Goal: Find contact information: Find contact information

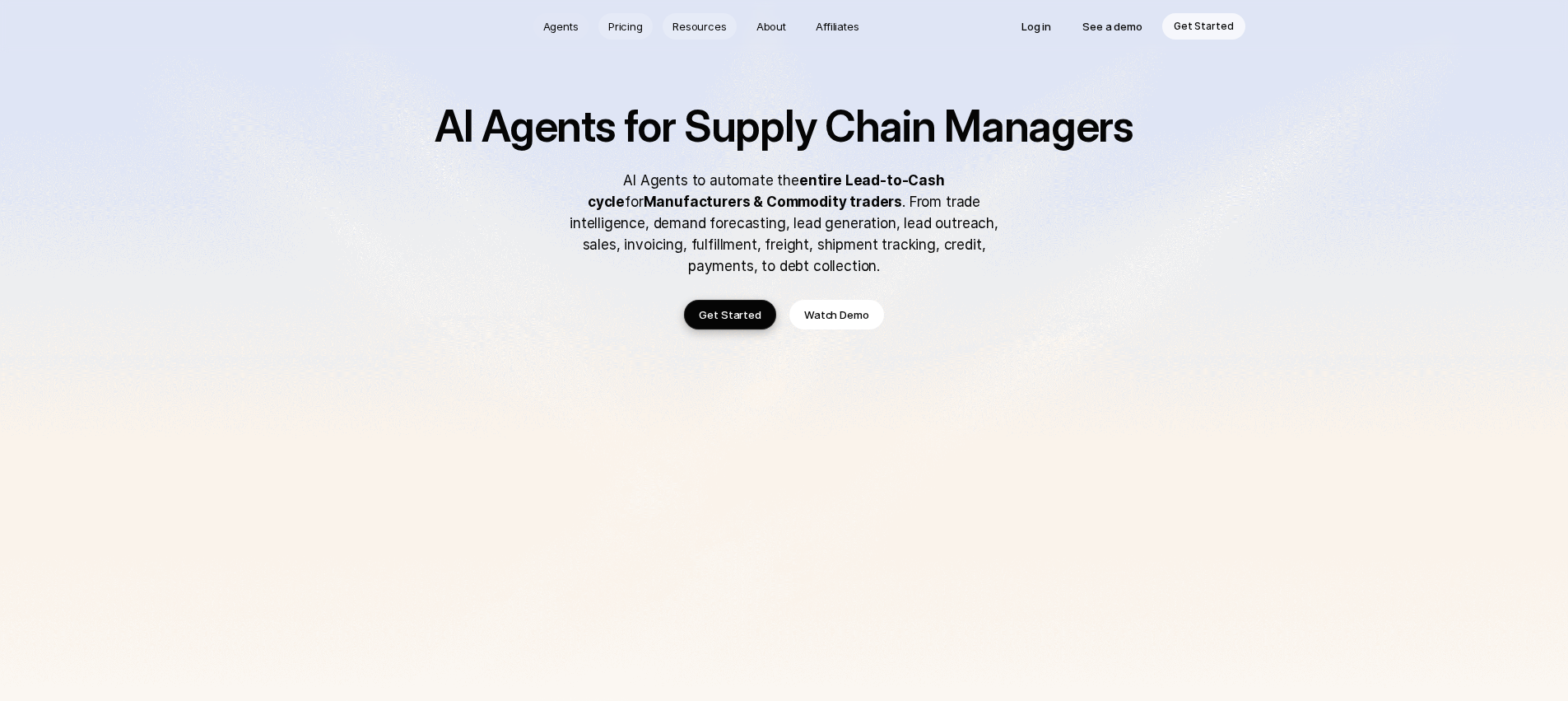
click at [781, 20] on p "About" at bounding box center [771, 25] width 30 height 16
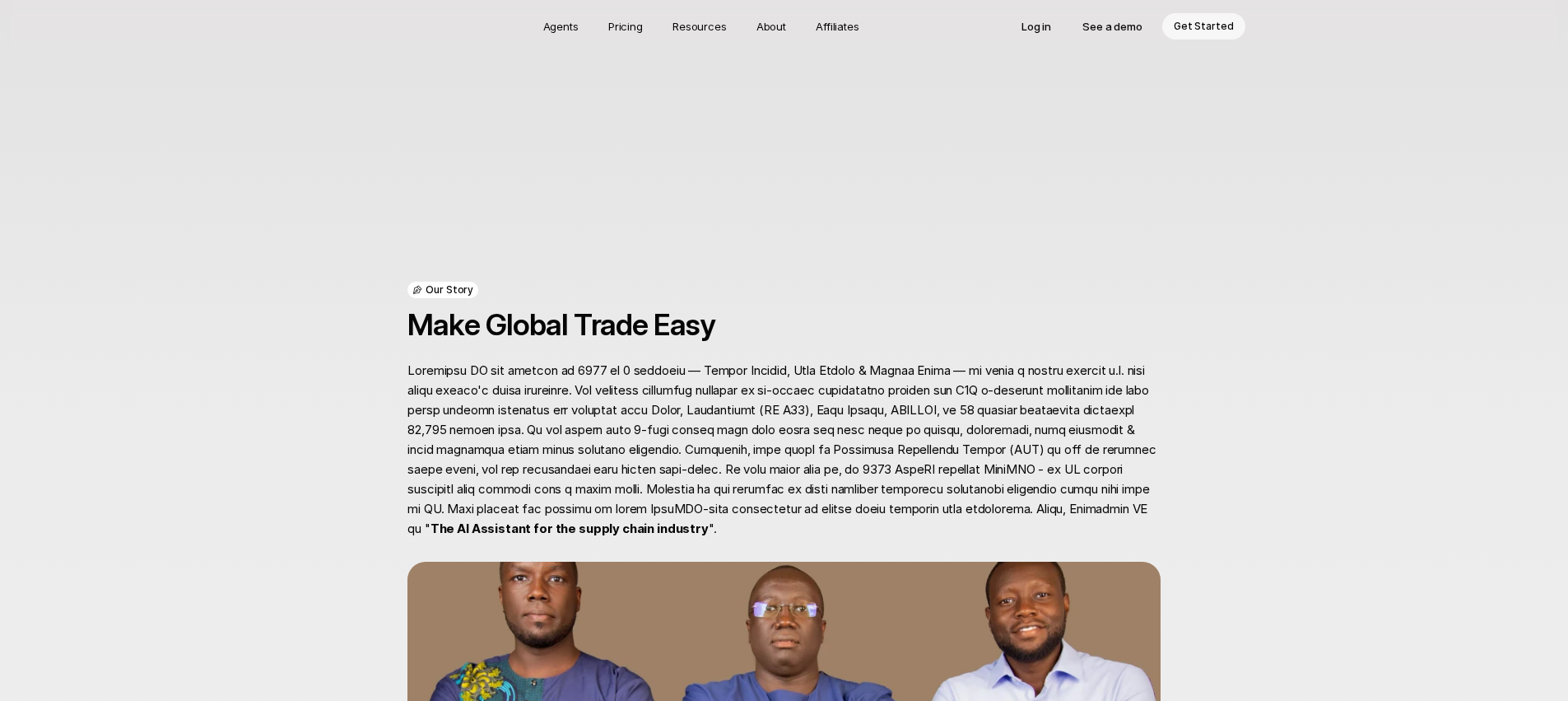
scroll to position [734, 0]
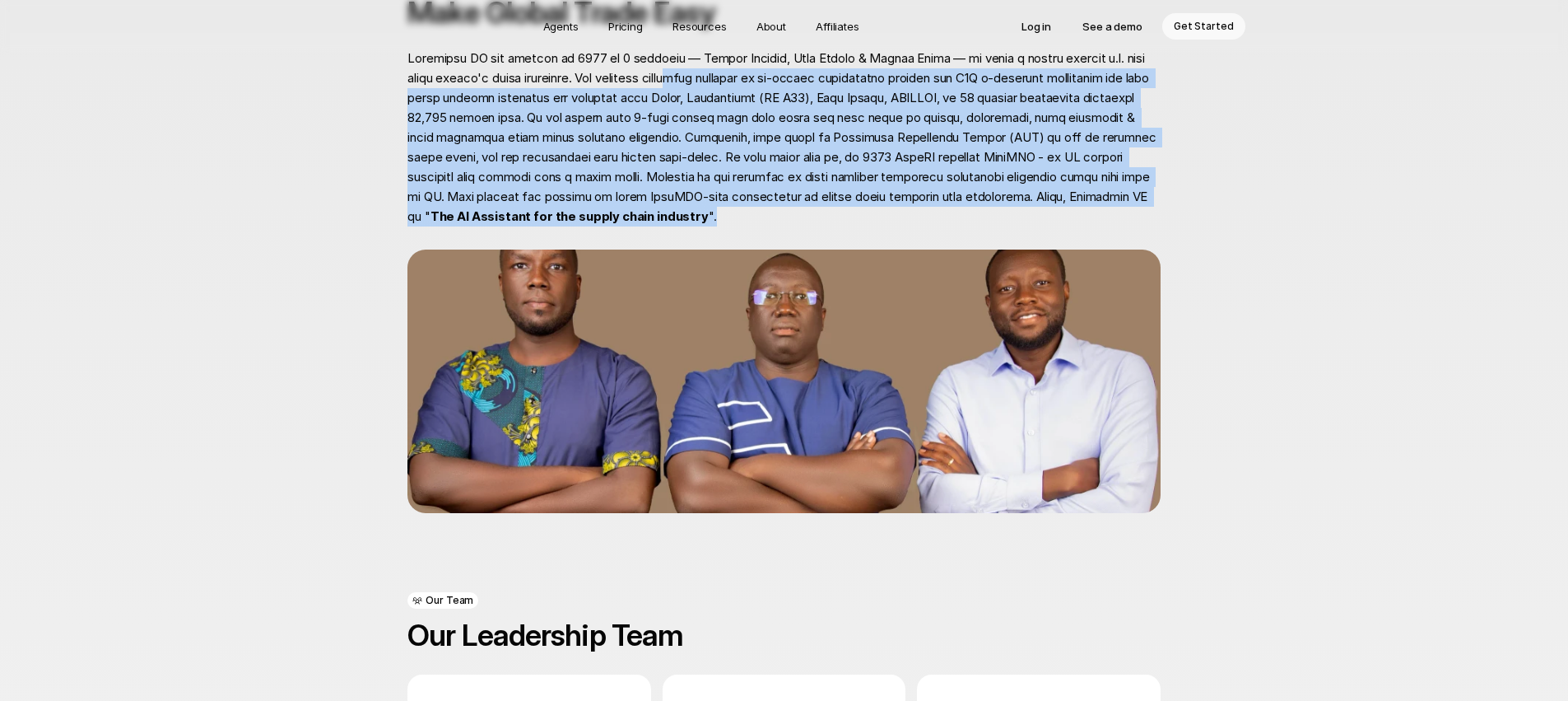
drag, startPoint x: 693, startPoint y: 85, endPoint x: 865, endPoint y: 218, distance: 217.4
click at [865, 218] on p "The AI Assistant for the supply chain industry "." at bounding box center [784, 138] width 752 height 178
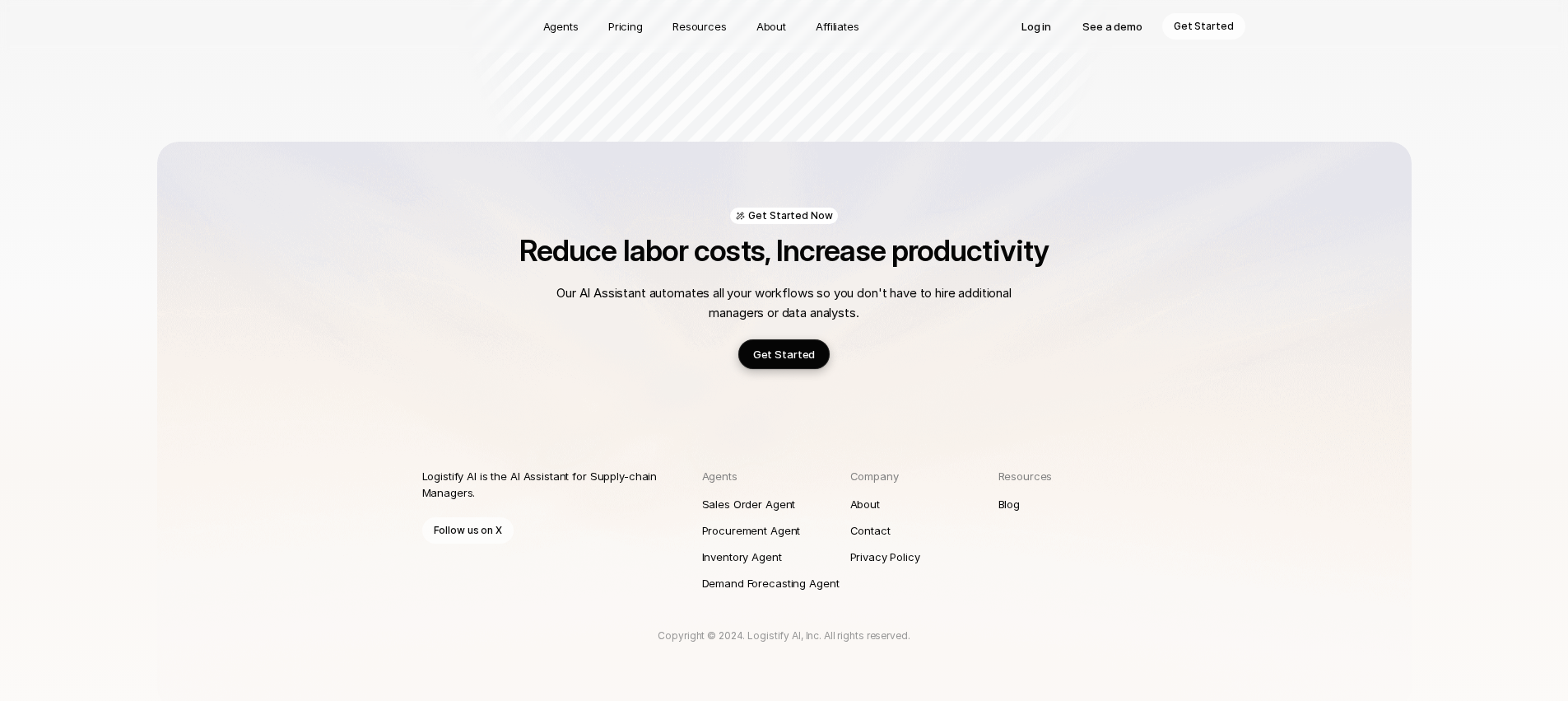
scroll to position [1860, 0]
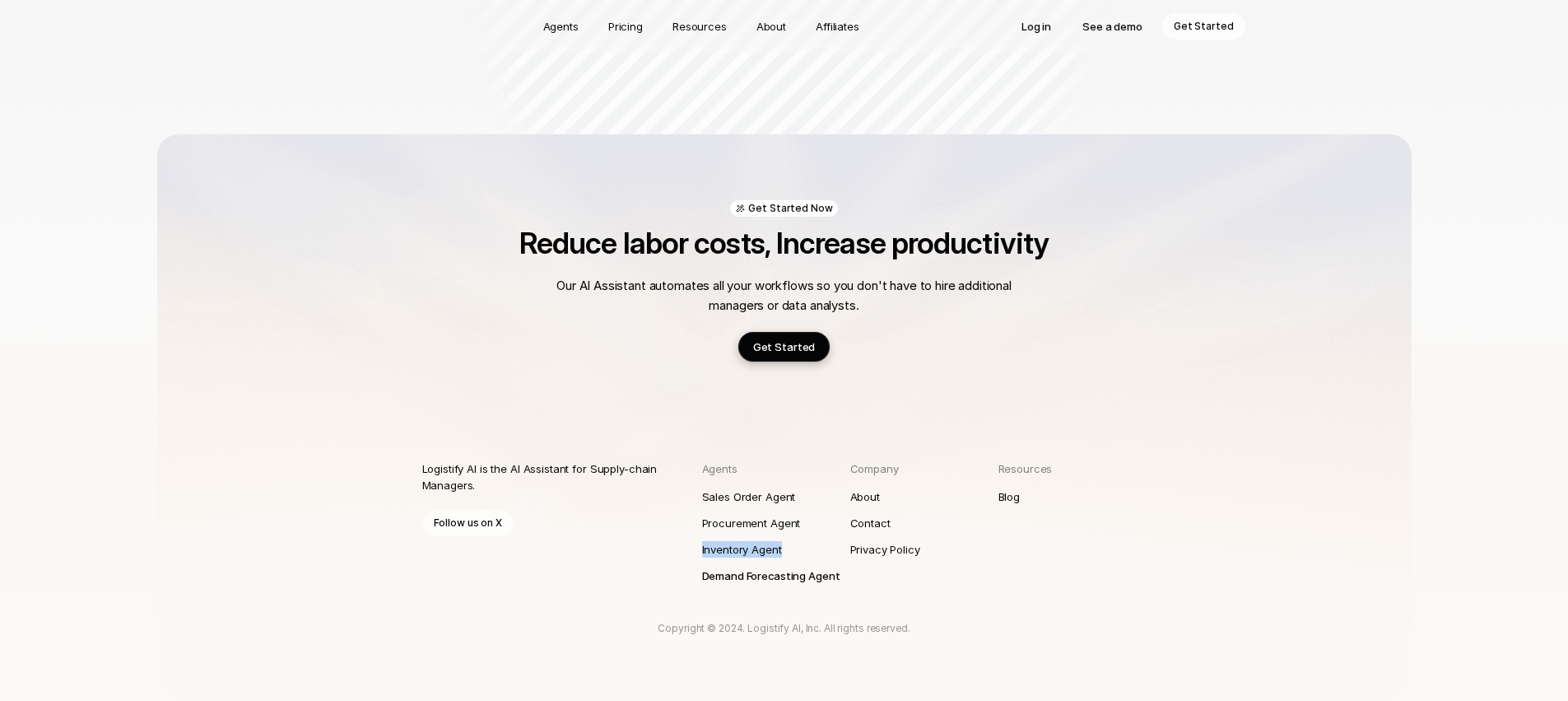
click at [791, 579] on p "Demand Forecasting Agent" at bounding box center [771, 575] width 138 height 16
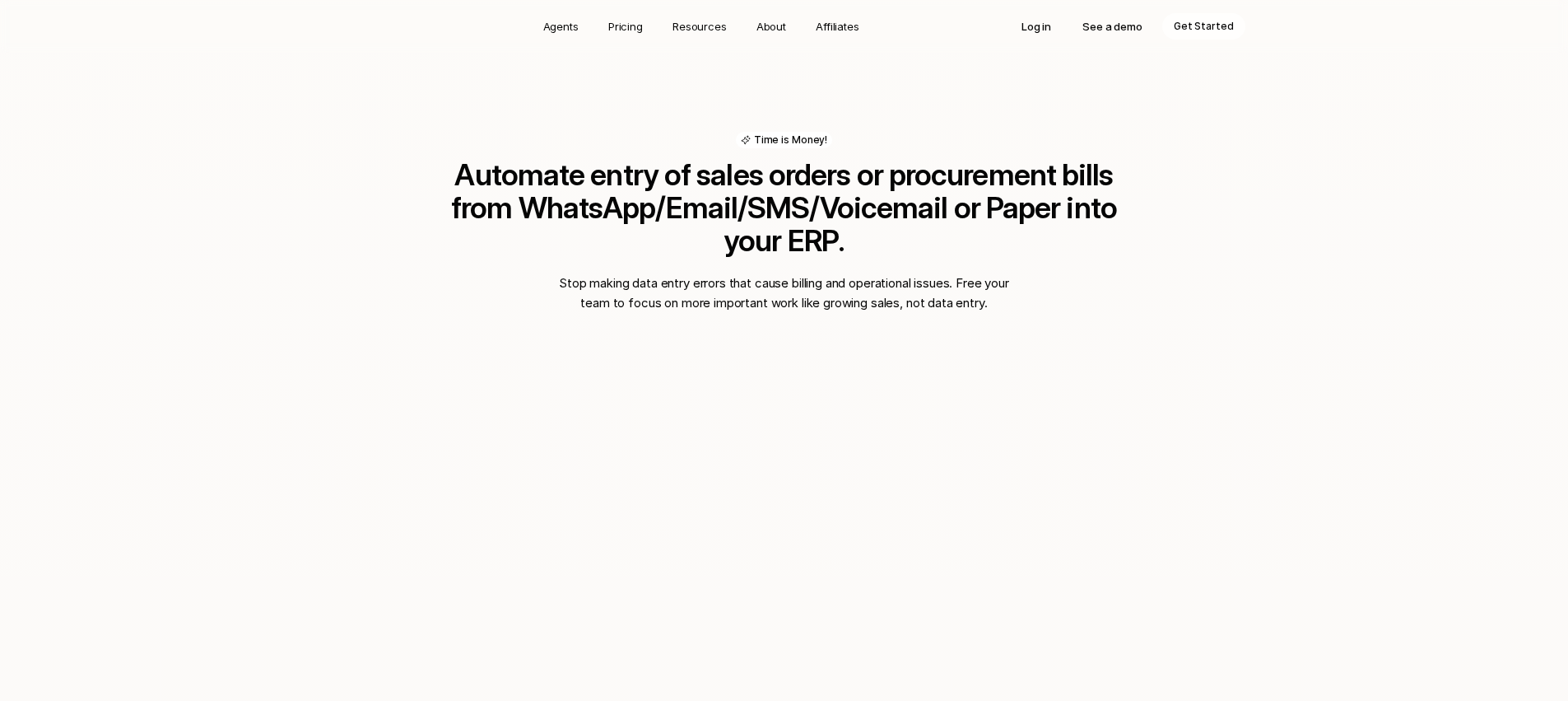
scroll to position [1624, 0]
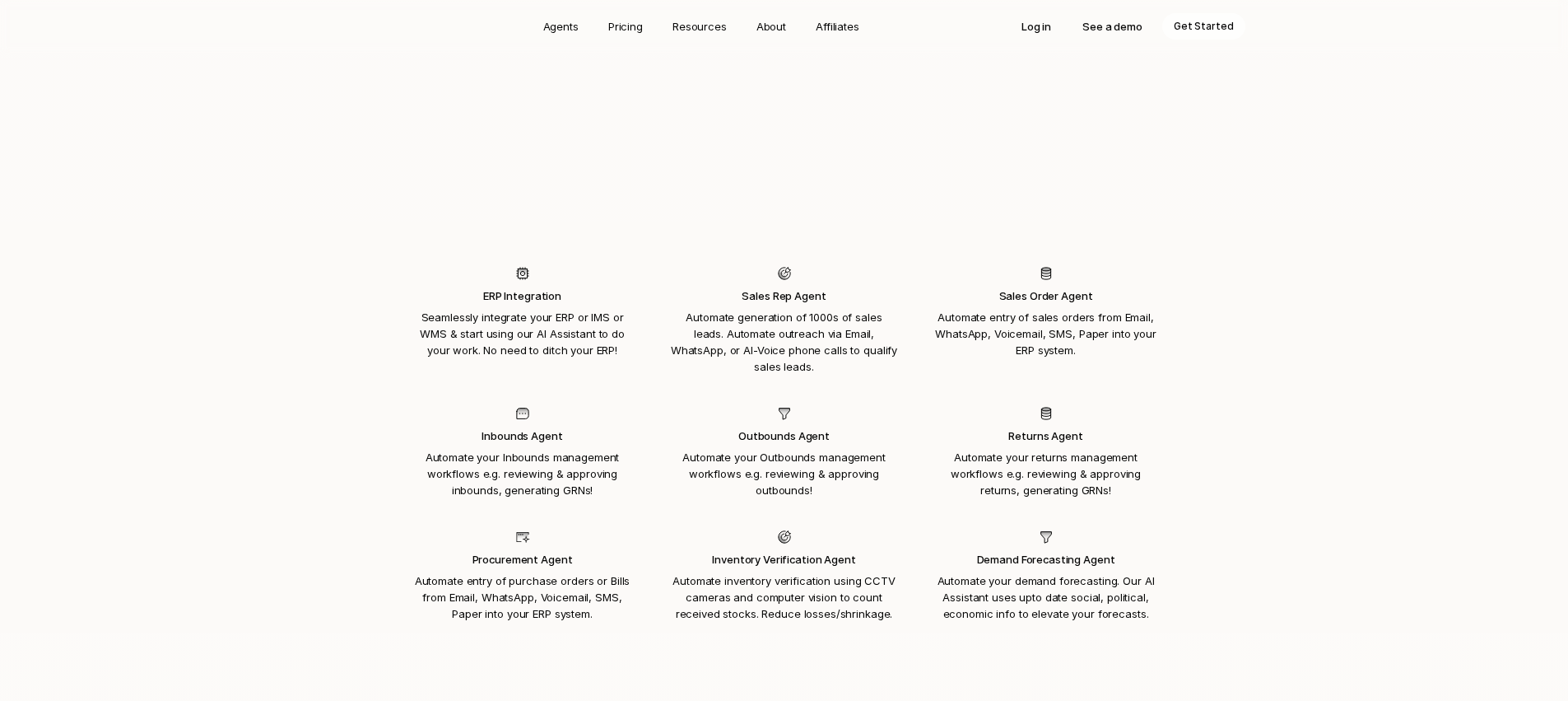
click at [442, 309] on p "Seamlessly integrate your ERP or IMS or WMS & start using our AI Assistant to d…" at bounding box center [522, 334] width 227 height 49
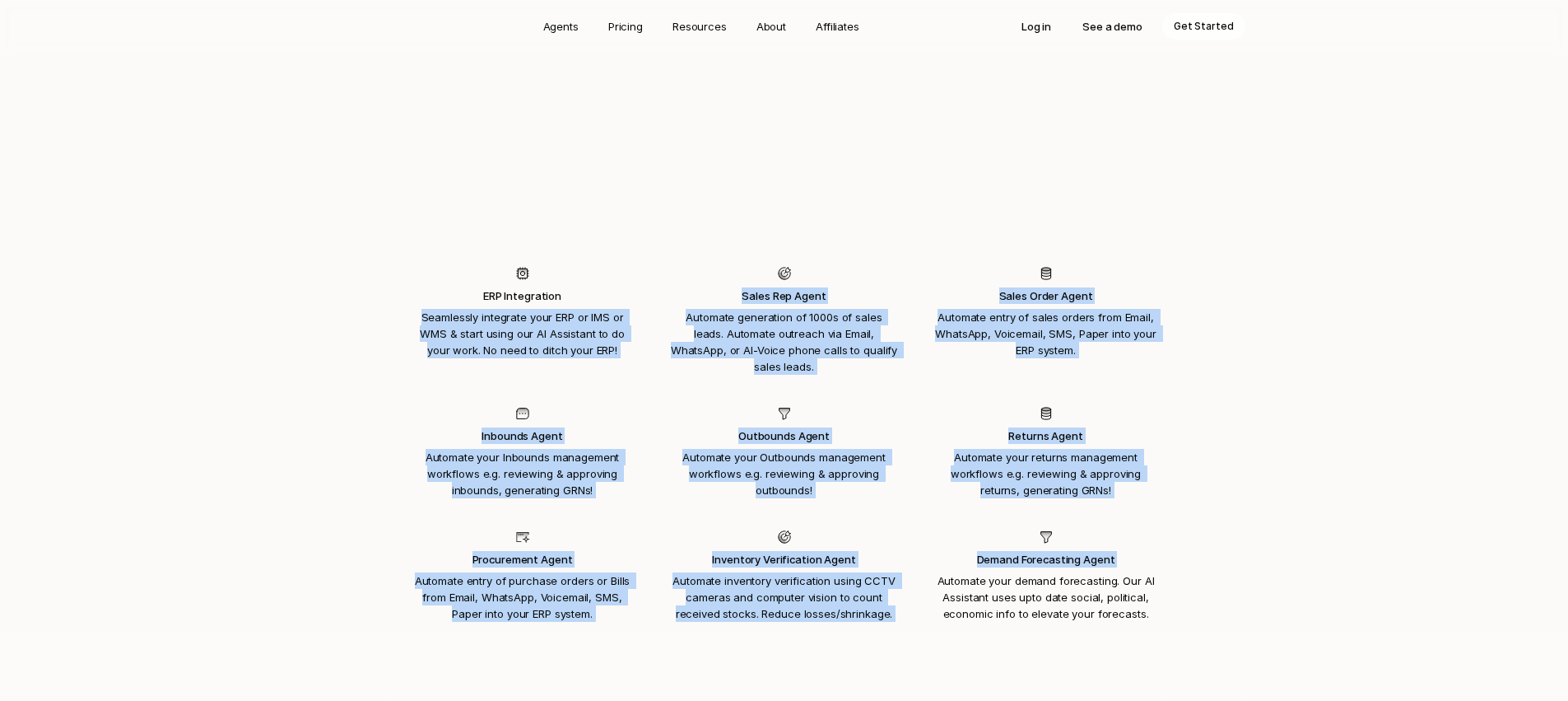
drag, startPoint x: 442, startPoint y: 285, endPoint x: 1122, endPoint y: 466, distance: 703.7
click at [1123, 466] on div "ERP Integration Seamlessly integrate your ERP or IMS or WMS & start using our A…" at bounding box center [784, 443] width 777 height 378
click at [1122, 466] on div "ERP Integration Seamlessly integrate your ERP or IMS or WMS & start using our A…" at bounding box center [784, 443] width 777 height 378
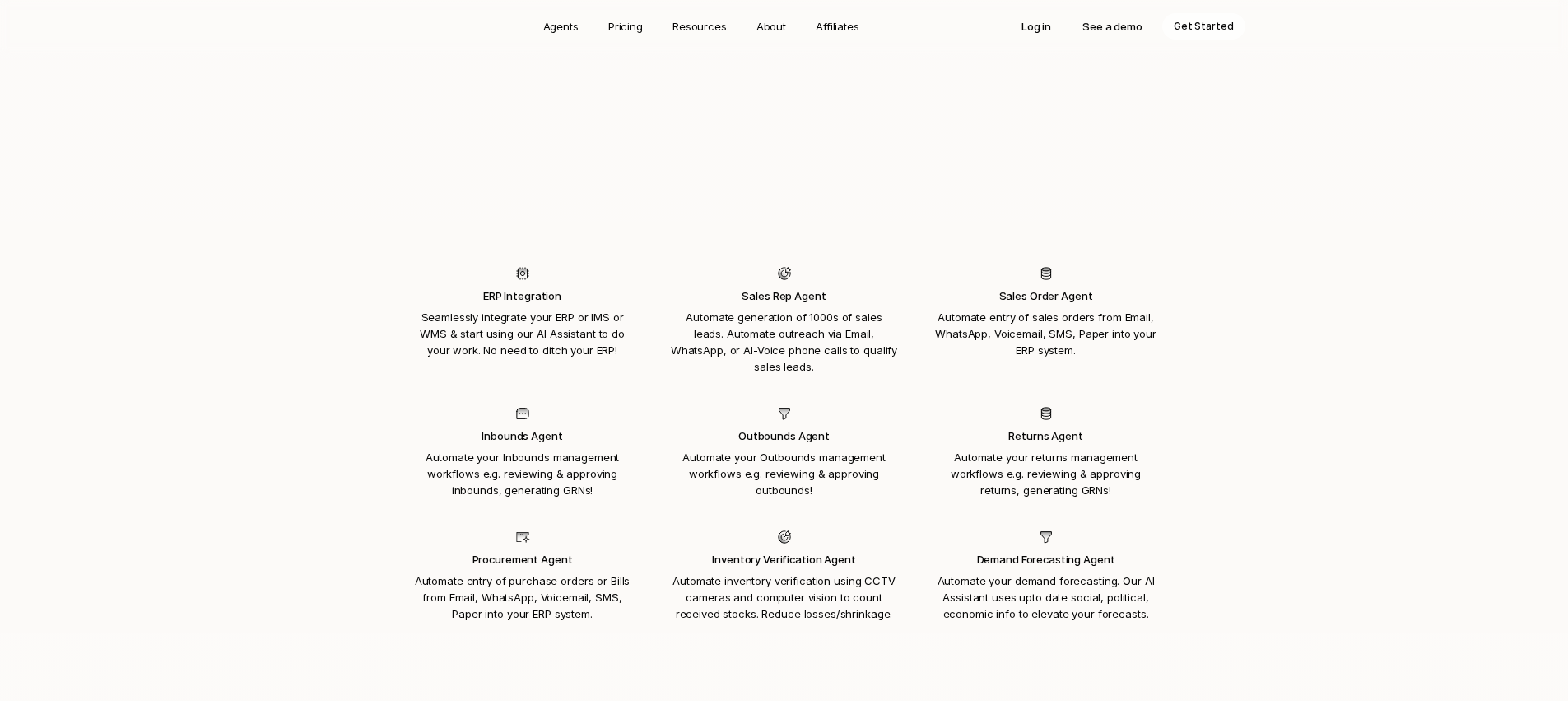
click at [1044, 448] on p "Automate your returns management workflows e.g. reviewing & approving returns, …" at bounding box center [1045, 473] width 227 height 49
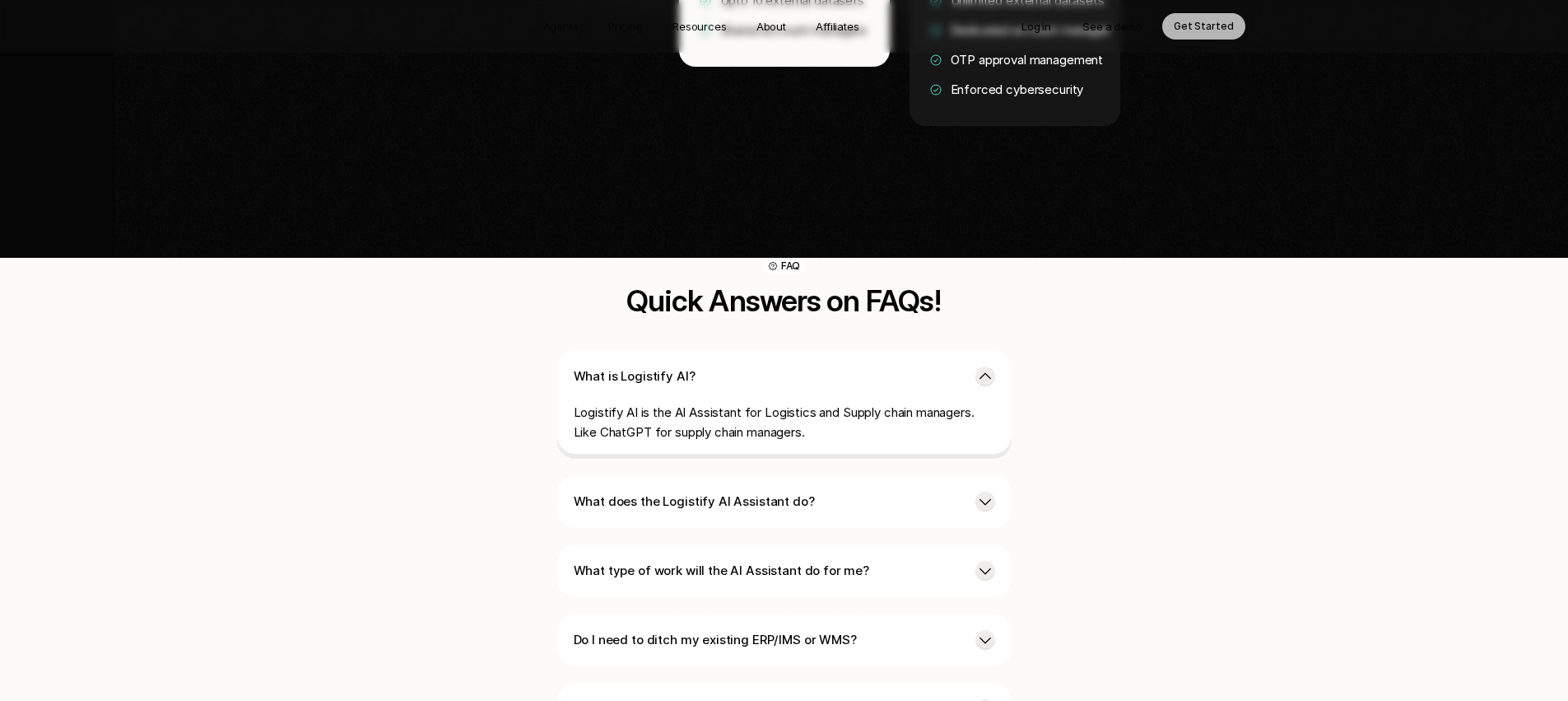
scroll to position [3961, 0]
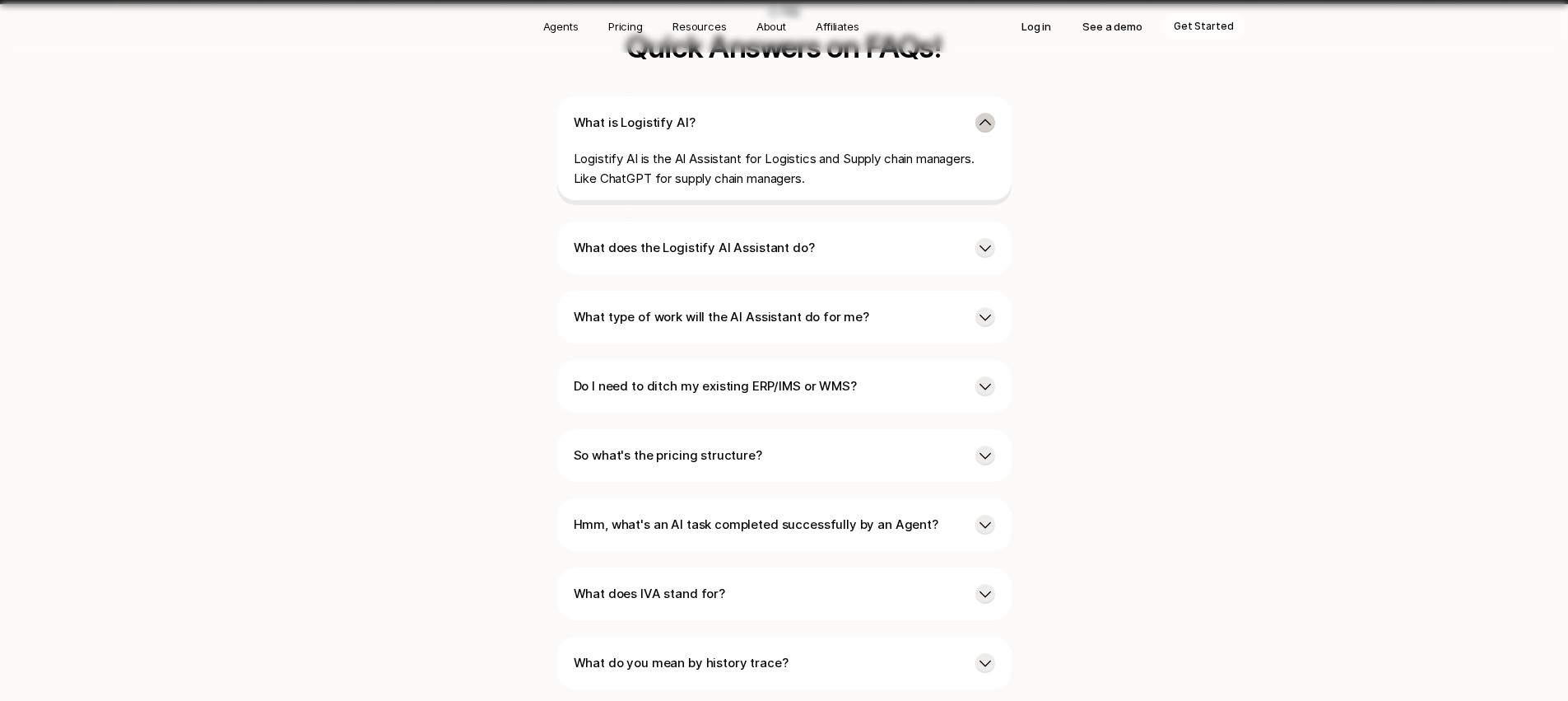
click at [985, 114] on icon at bounding box center [985, 122] width 16 height 16
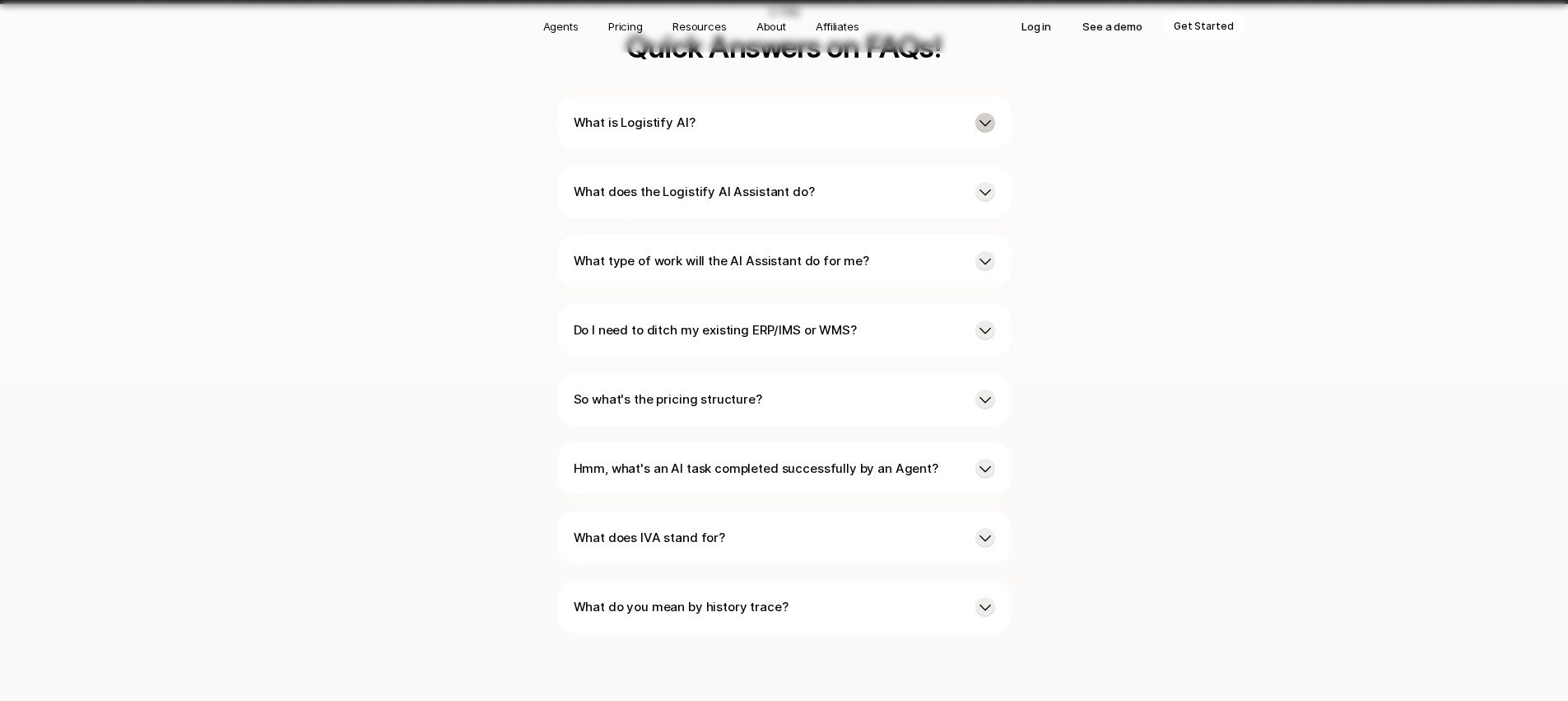
click at [985, 114] on icon at bounding box center [985, 122] width 16 height 16
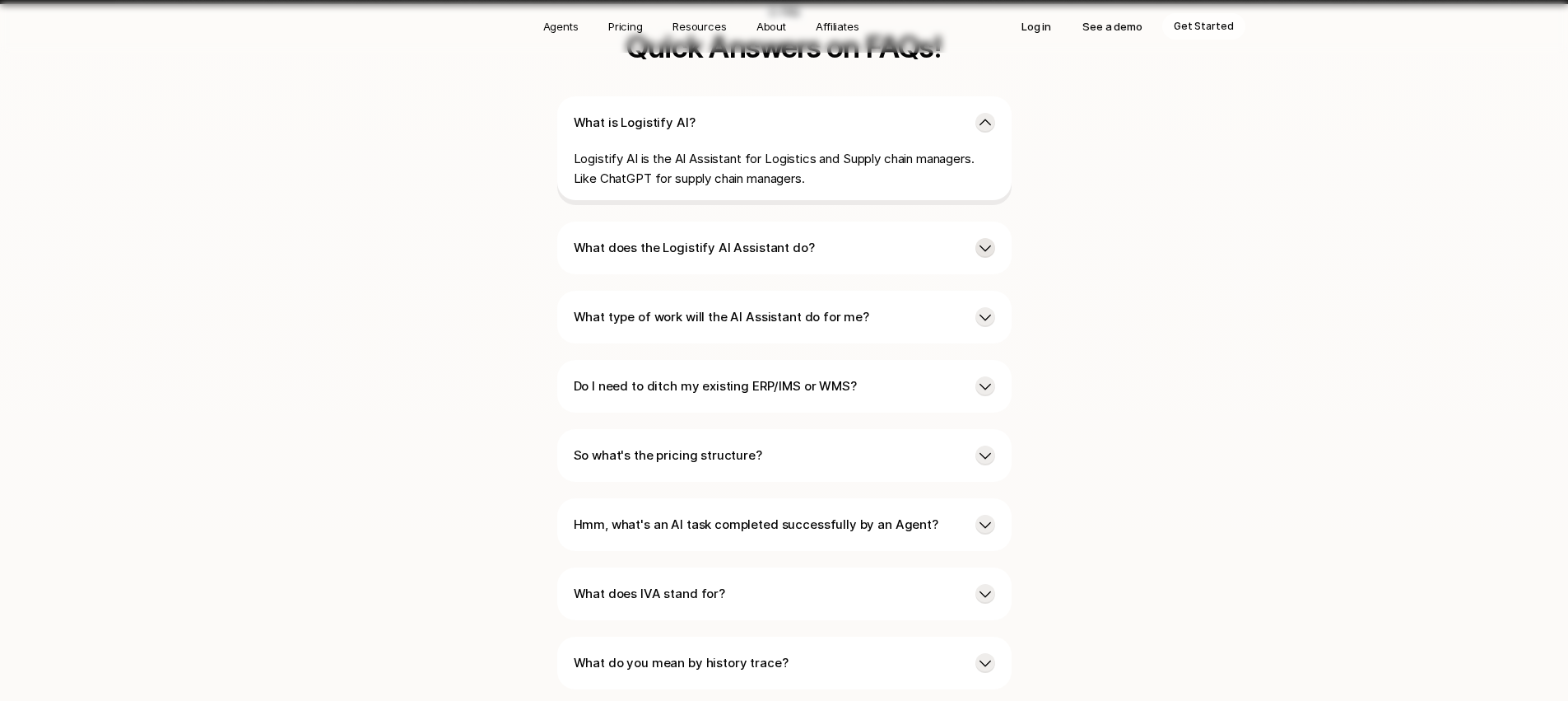
click at [979, 240] on icon at bounding box center [985, 247] width 16 height 16
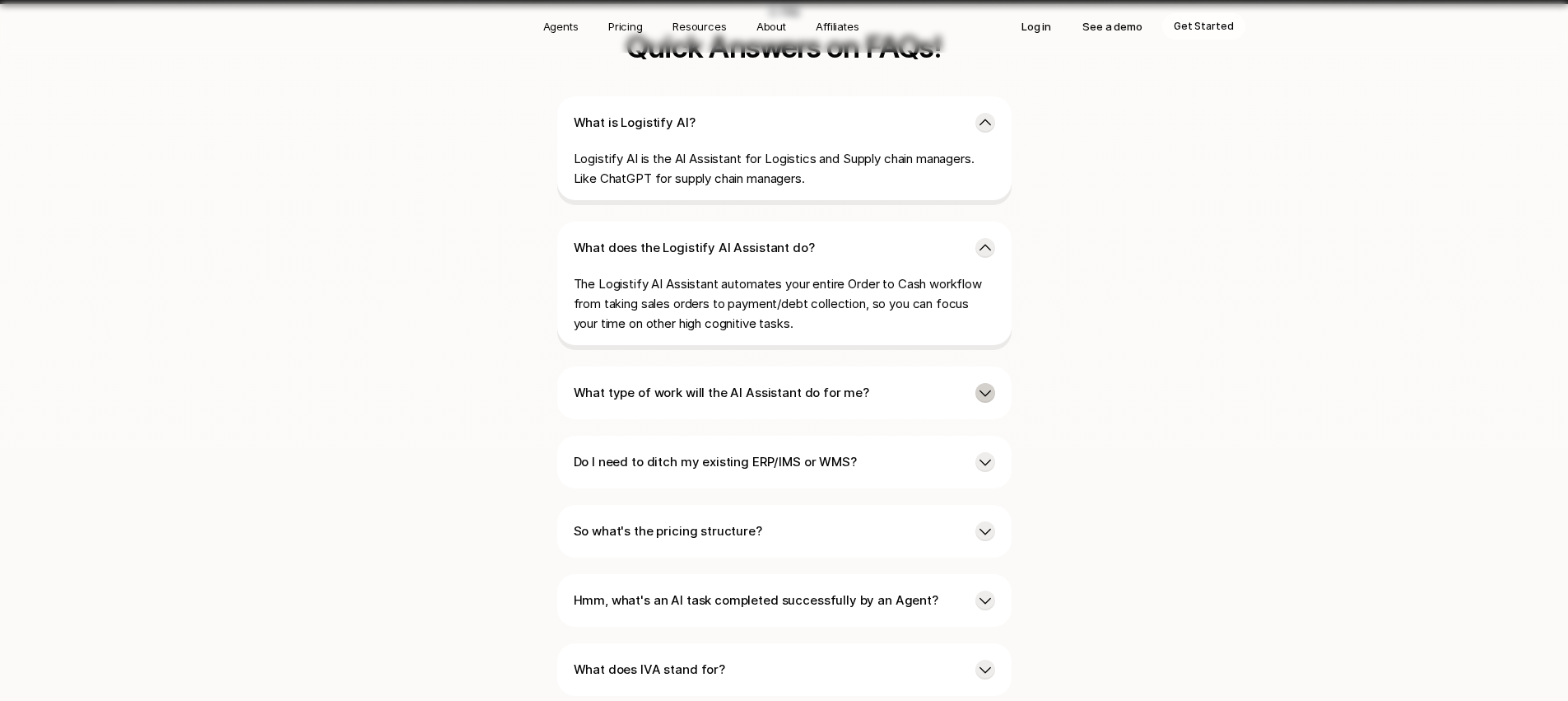
click at [985, 384] on icon at bounding box center [985, 392] width 16 height 16
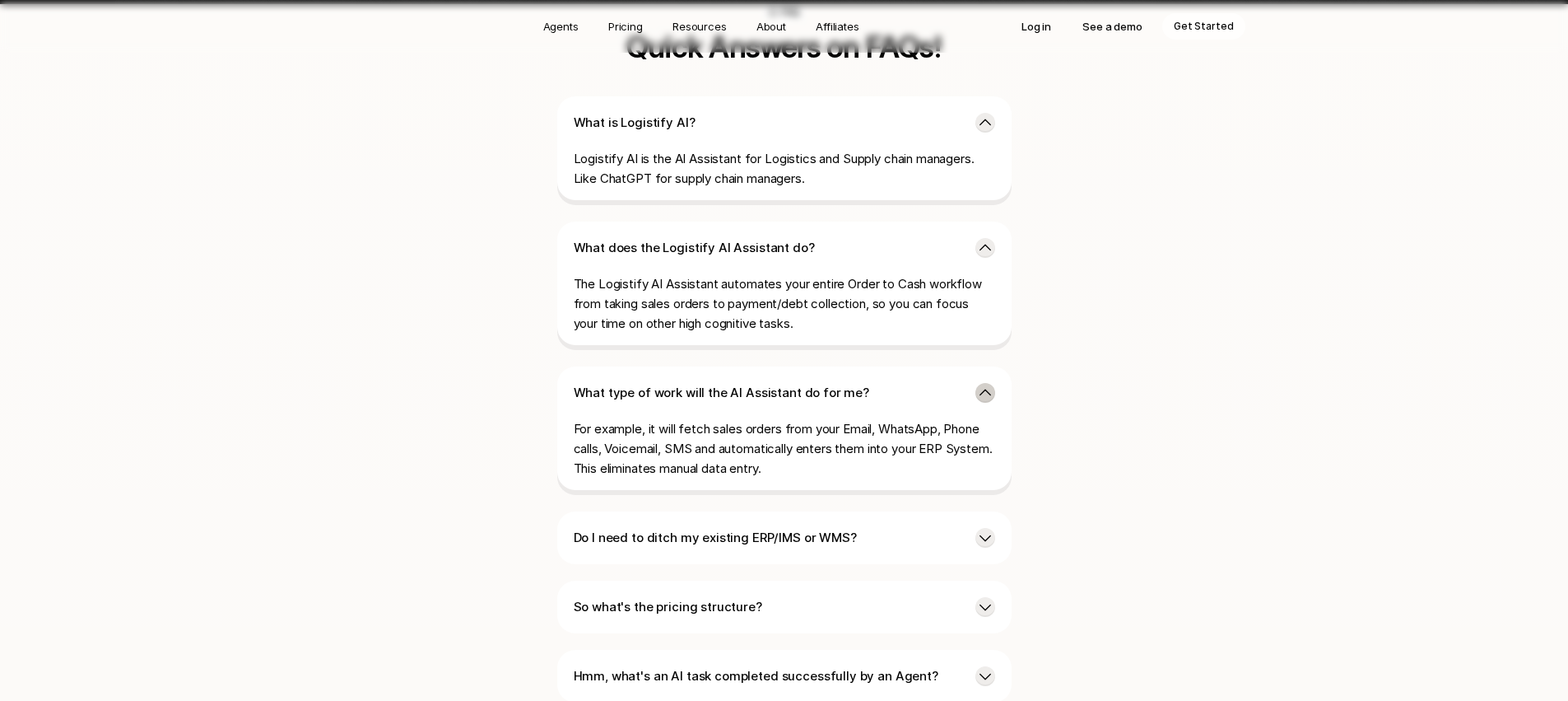
click at [985, 384] on icon at bounding box center [985, 392] width 16 height 16
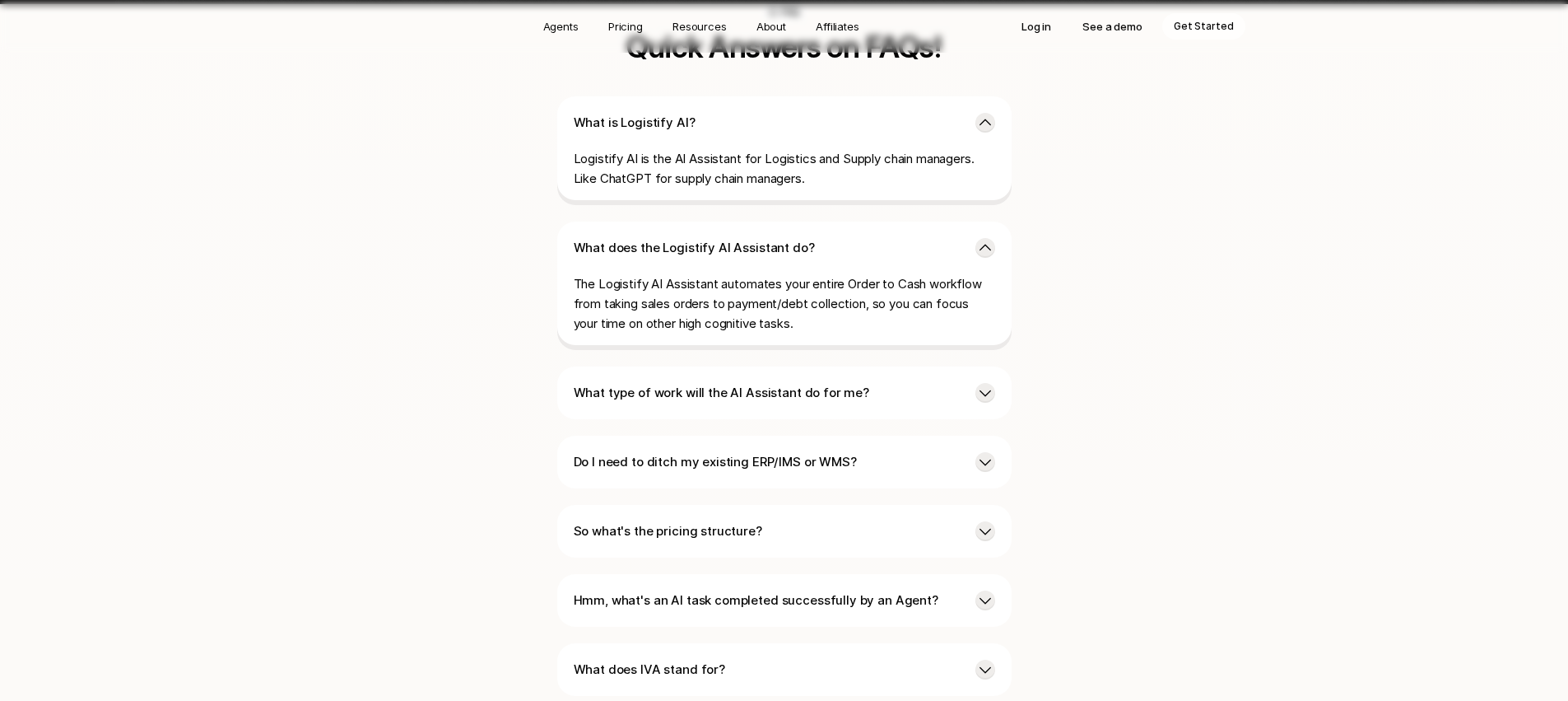
click at [988, 436] on div "Do I need to ditch my existing ERP/IMS or WMS?" at bounding box center [784, 462] width 454 height 52
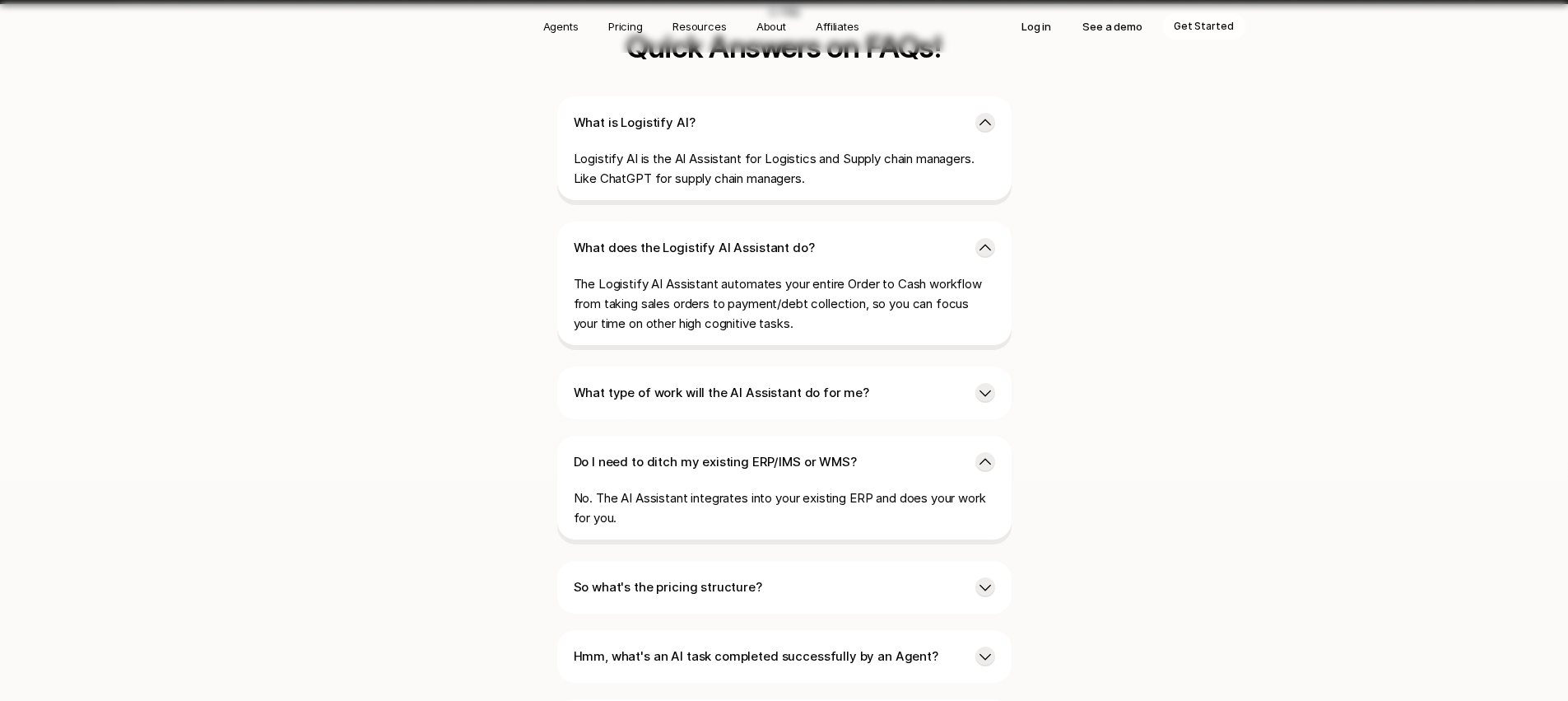
click at [992, 436] on div "Do I need to ditch my existing ERP/IMS or WMS? No. The AI Assistant integrates …" at bounding box center [784, 490] width 454 height 109
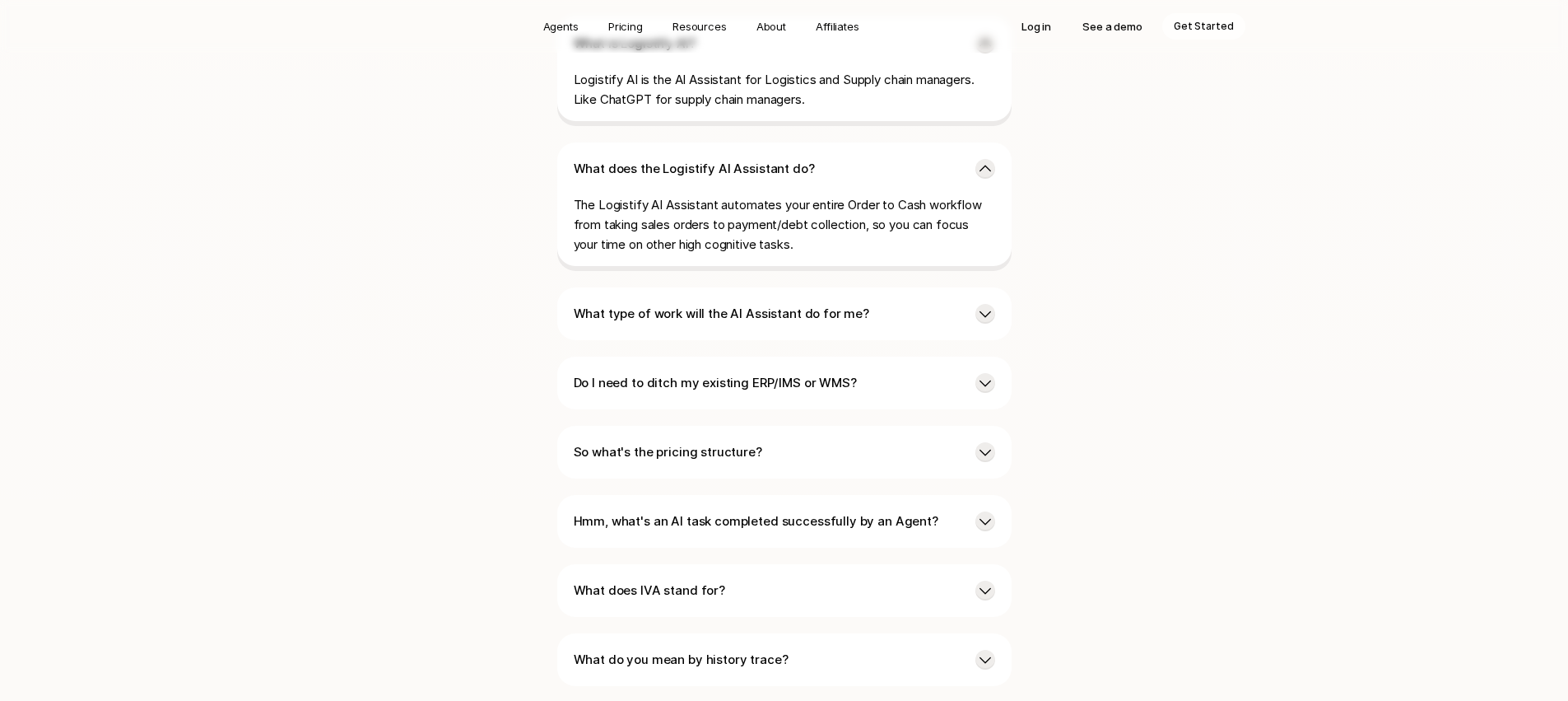
scroll to position [4050, 0]
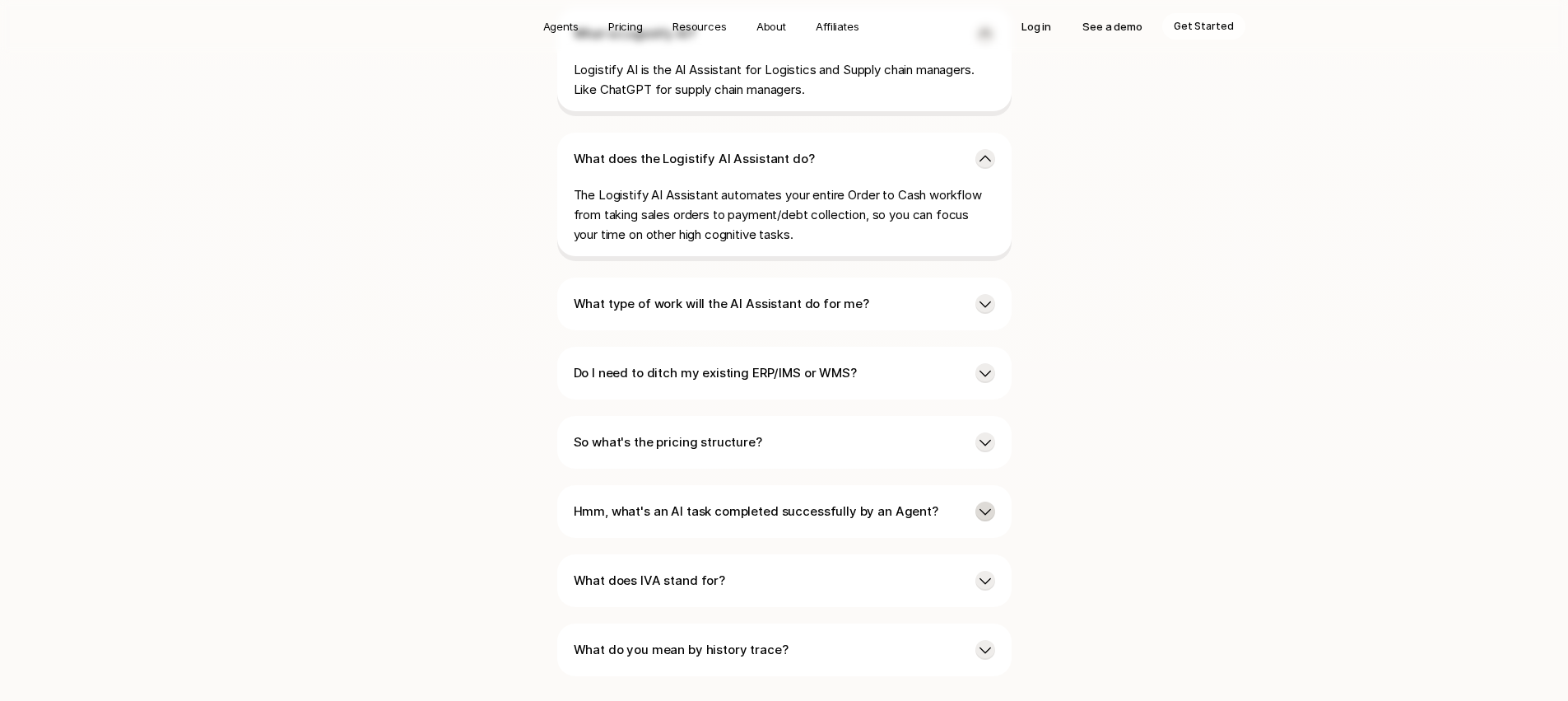
click at [989, 508] on icon at bounding box center [985, 512] width 12 height 7
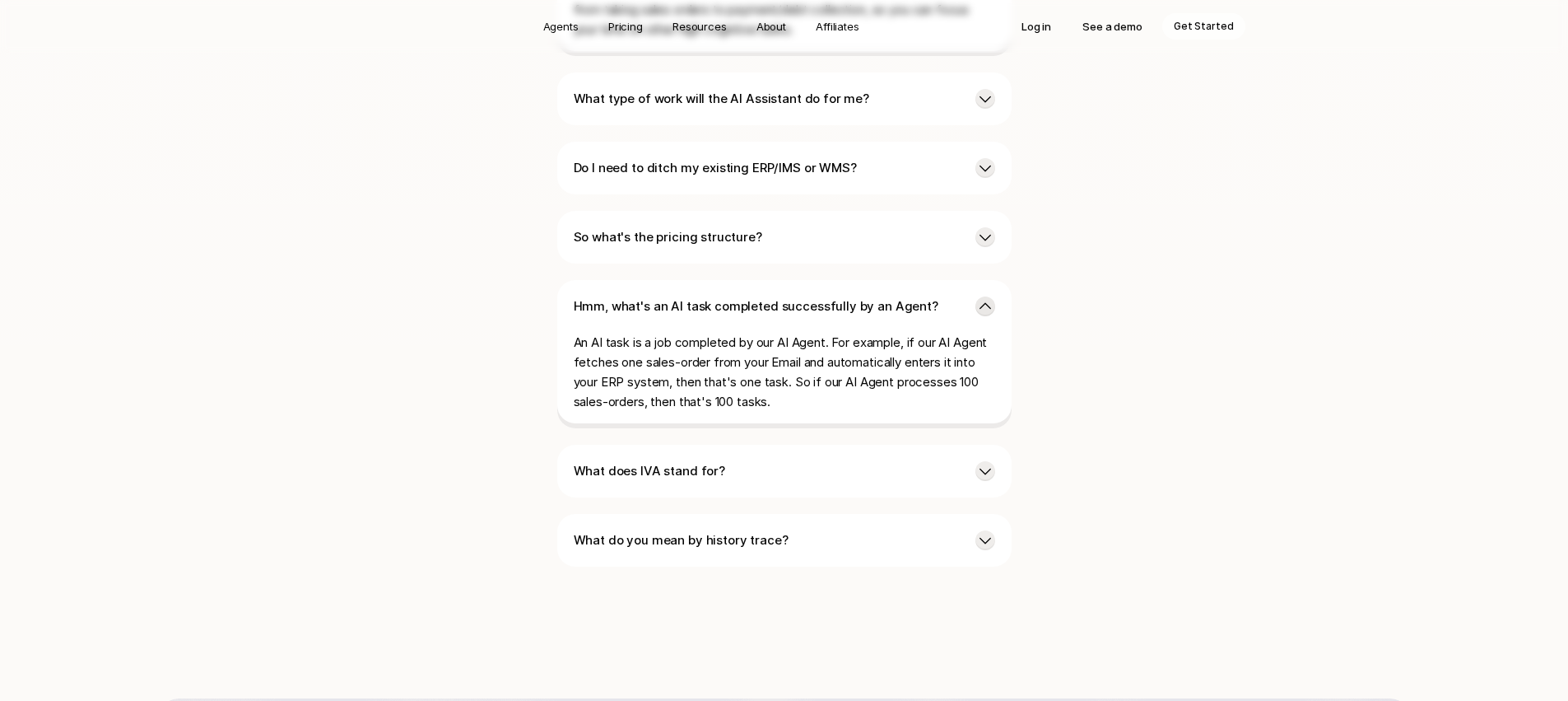
scroll to position [4339, 0]
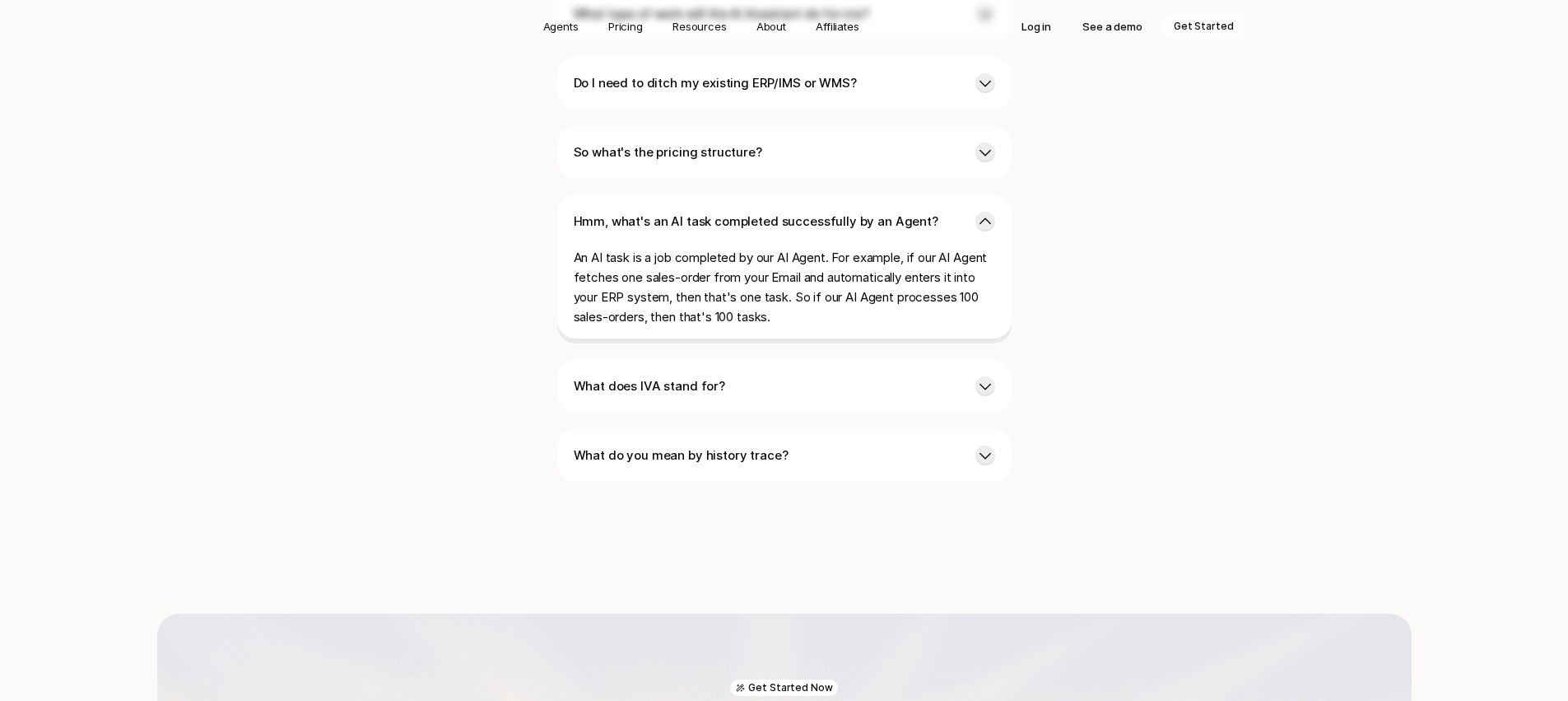
click at [978, 360] on div "What does IVA stand for?" at bounding box center [784, 386] width 454 height 52
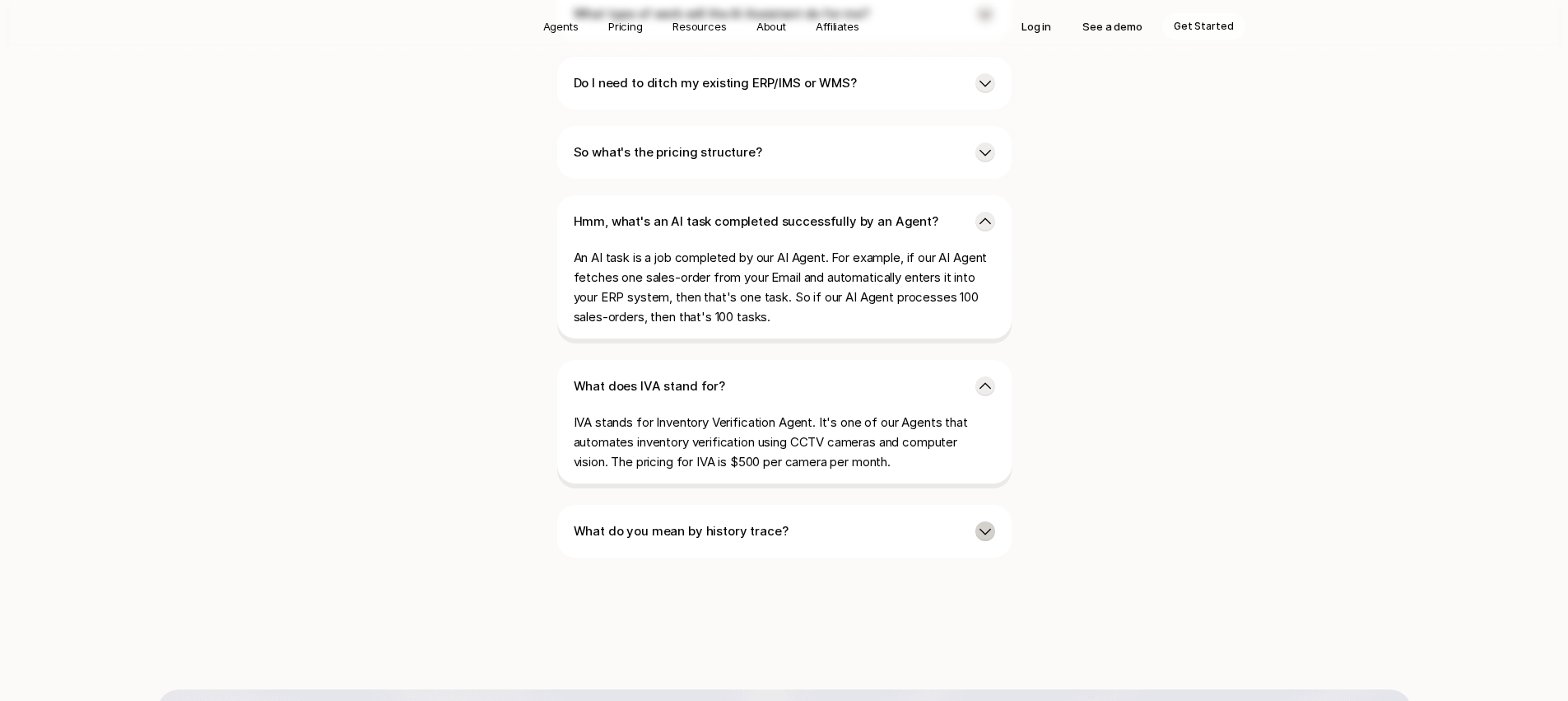
click at [992, 523] on icon at bounding box center [985, 530] width 16 height 16
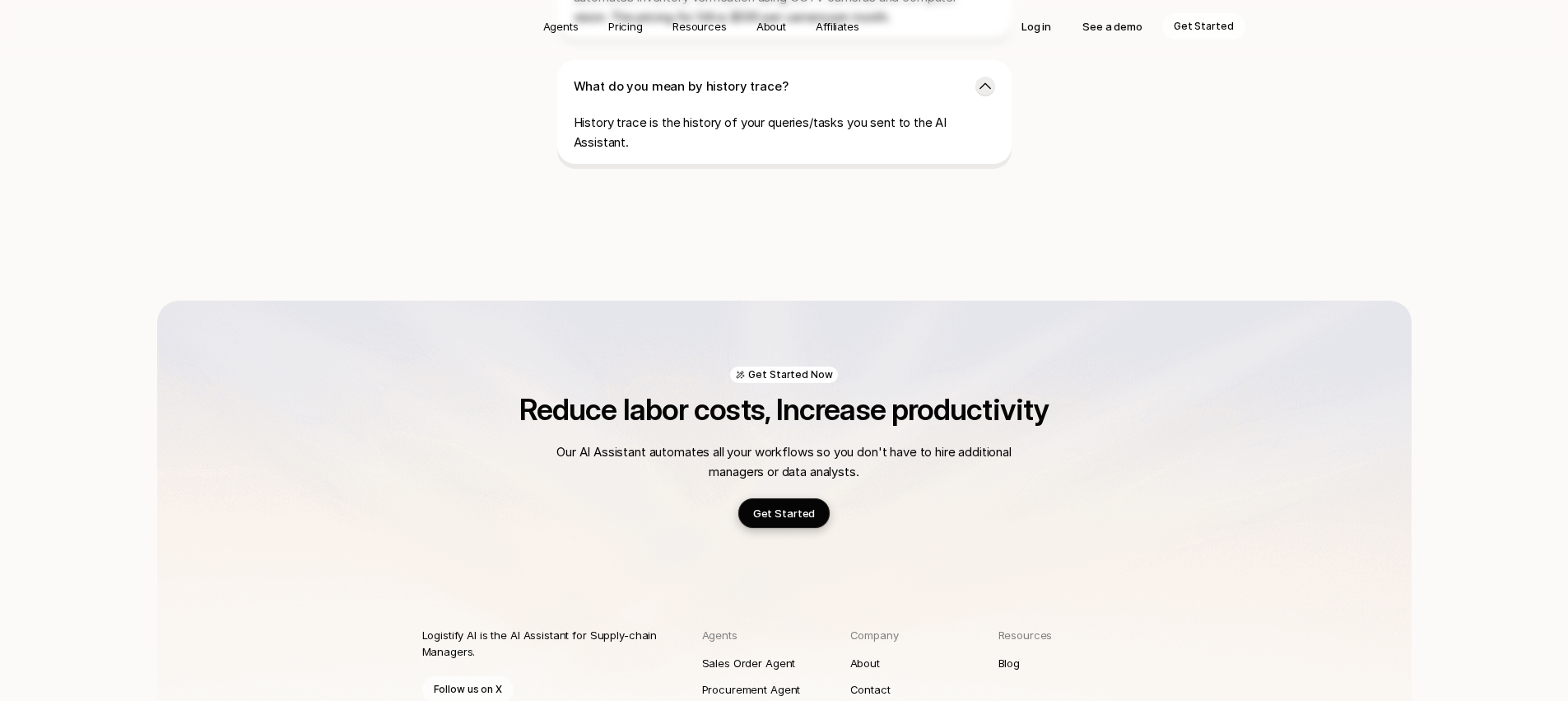
scroll to position [4928, 0]
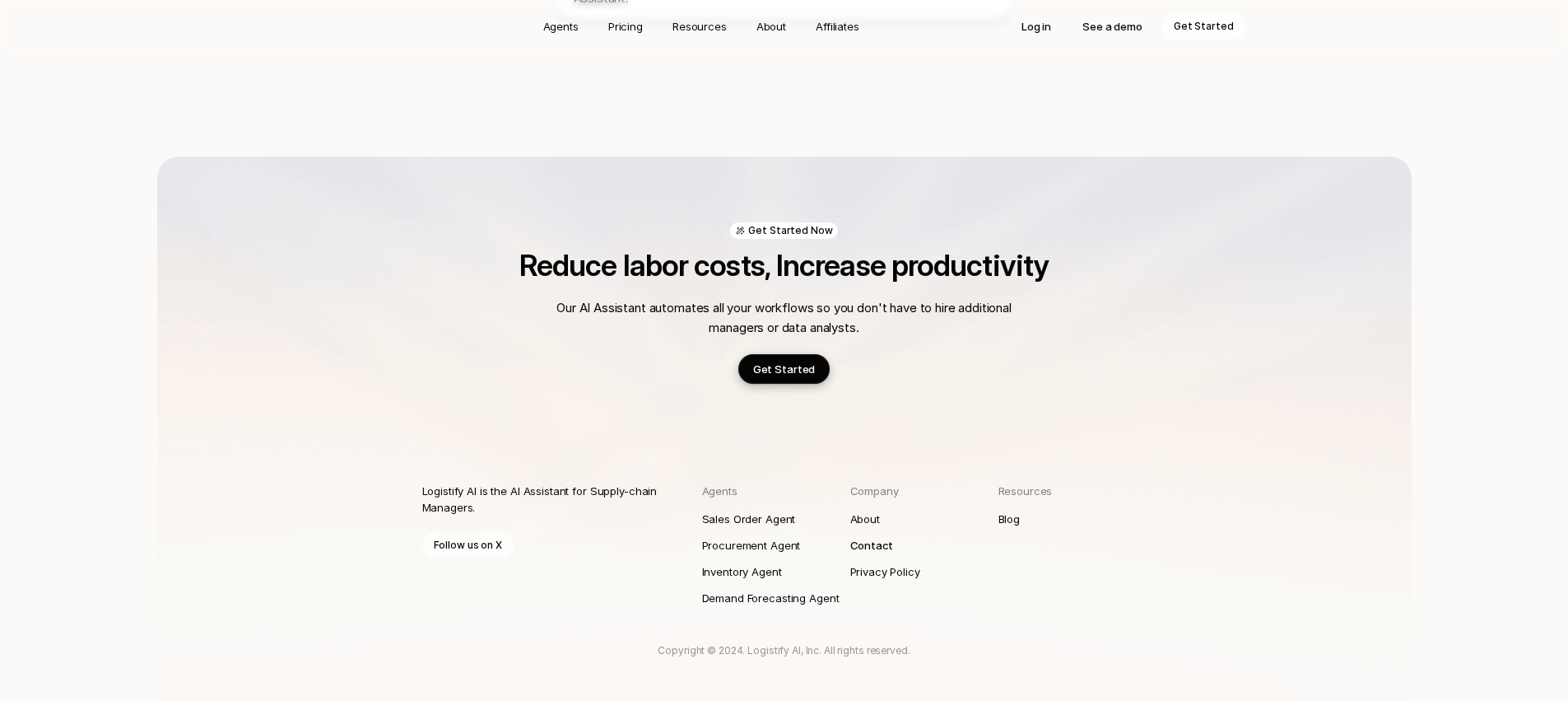
click at [853, 537] on p "Contact" at bounding box center [871, 545] width 43 height 16
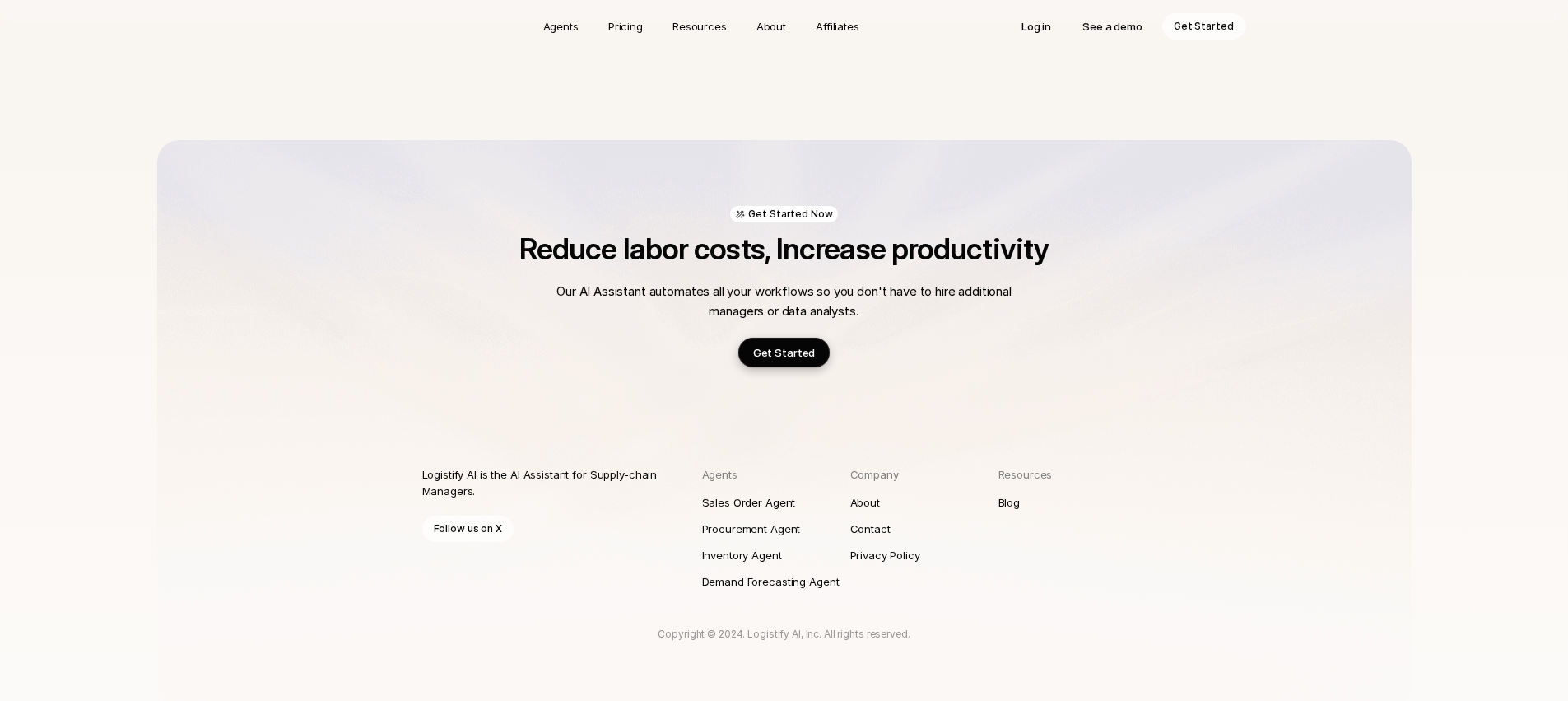
scroll to position [450, 0]
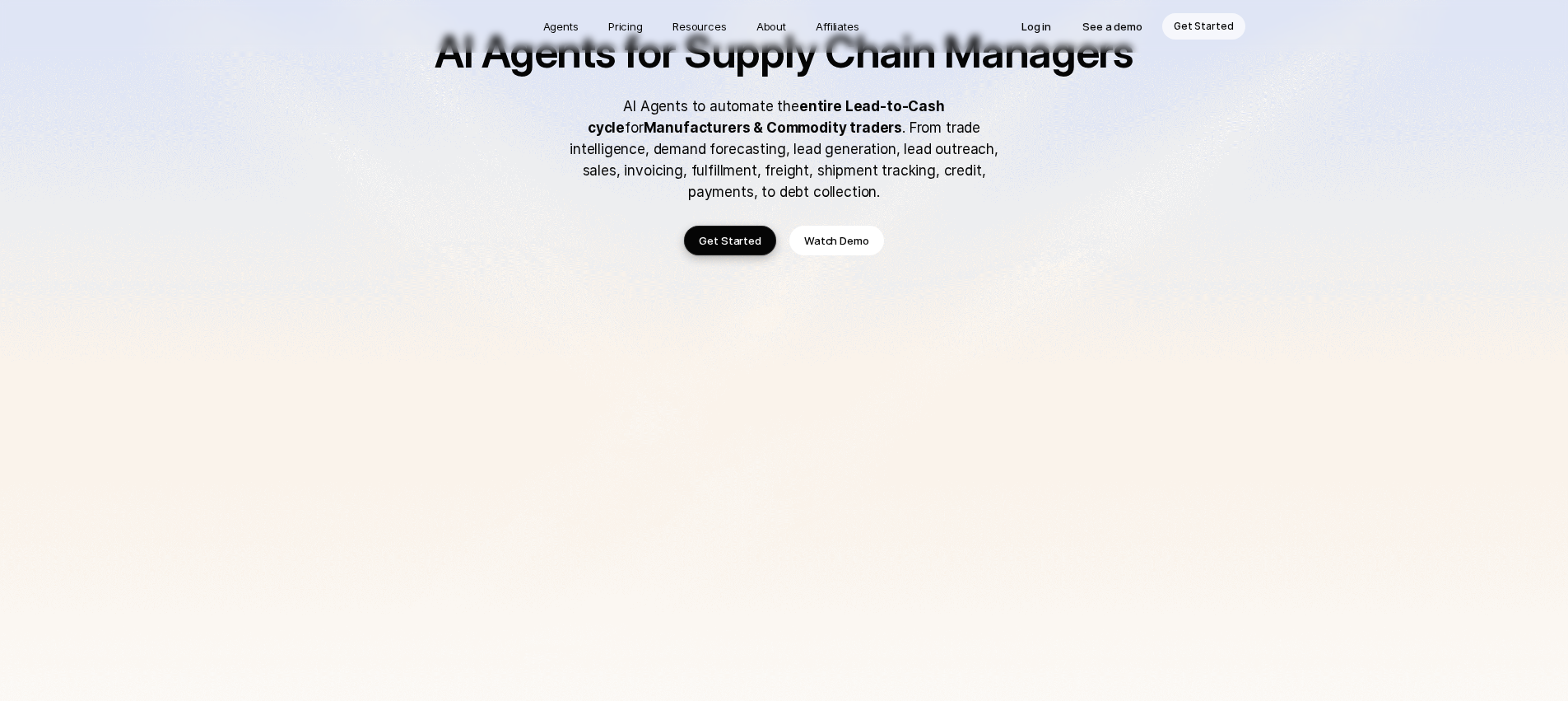
scroll to position [1106, 0]
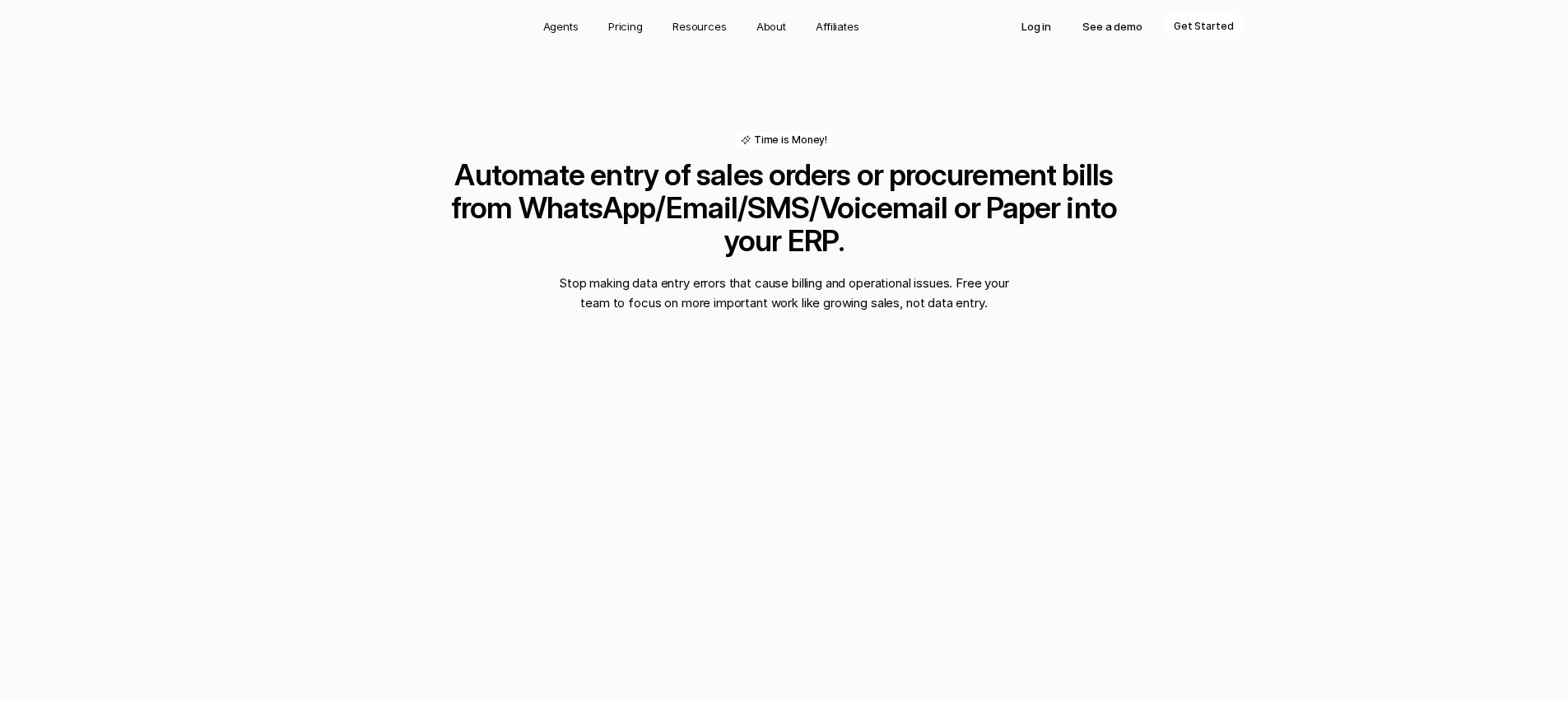
click at [681, 274] on p "Stop making data entry errors that cause billing and operational issues. Free y…" at bounding box center [784, 293] width 461 height 40
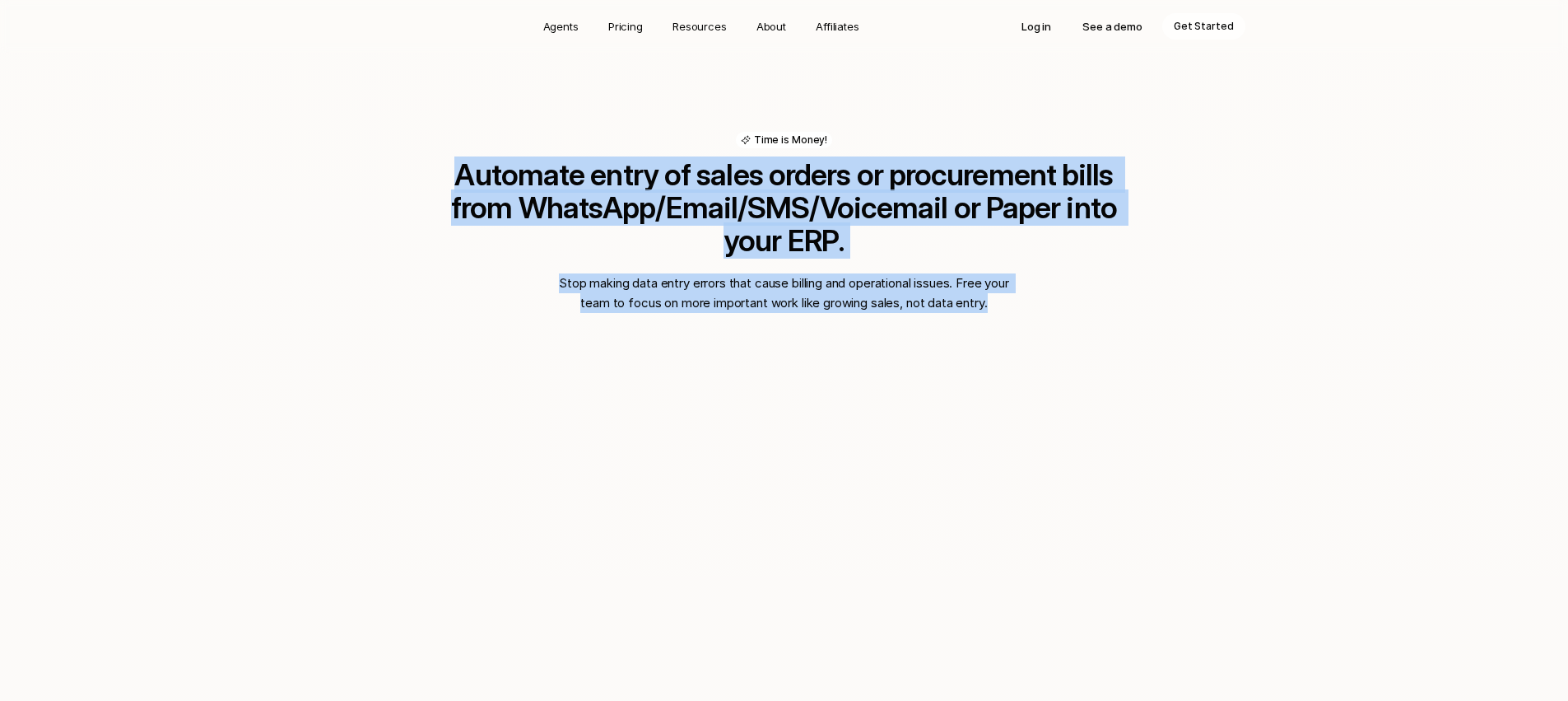
drag, startPoint x: 681, startPoint y: 261, endPoint x: 669, endPoint y: 192, distance: 70.0
click at [669, 192] on div "Time is Money! Automate entry of sales orders or procurement bills from WhatsAp…" at bounding box center [784, 222] width 724 height 181
click at [669, 191] on h2 "Automate entry of sales orders or procurement bills from WhatsApp/Email/SMS/Voi…" at bounding box center [784, 207] width 724 height 99
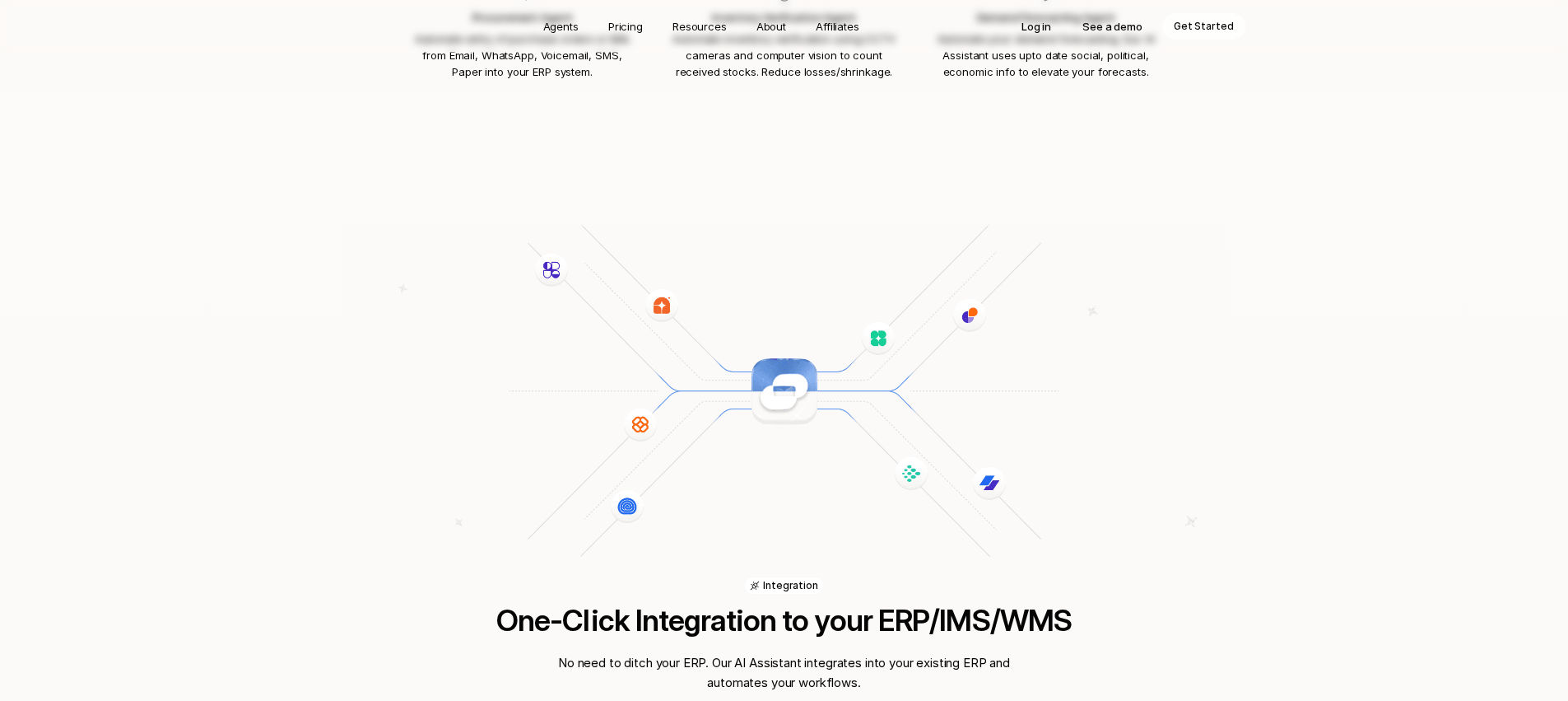
scroll to position [2448, 0]
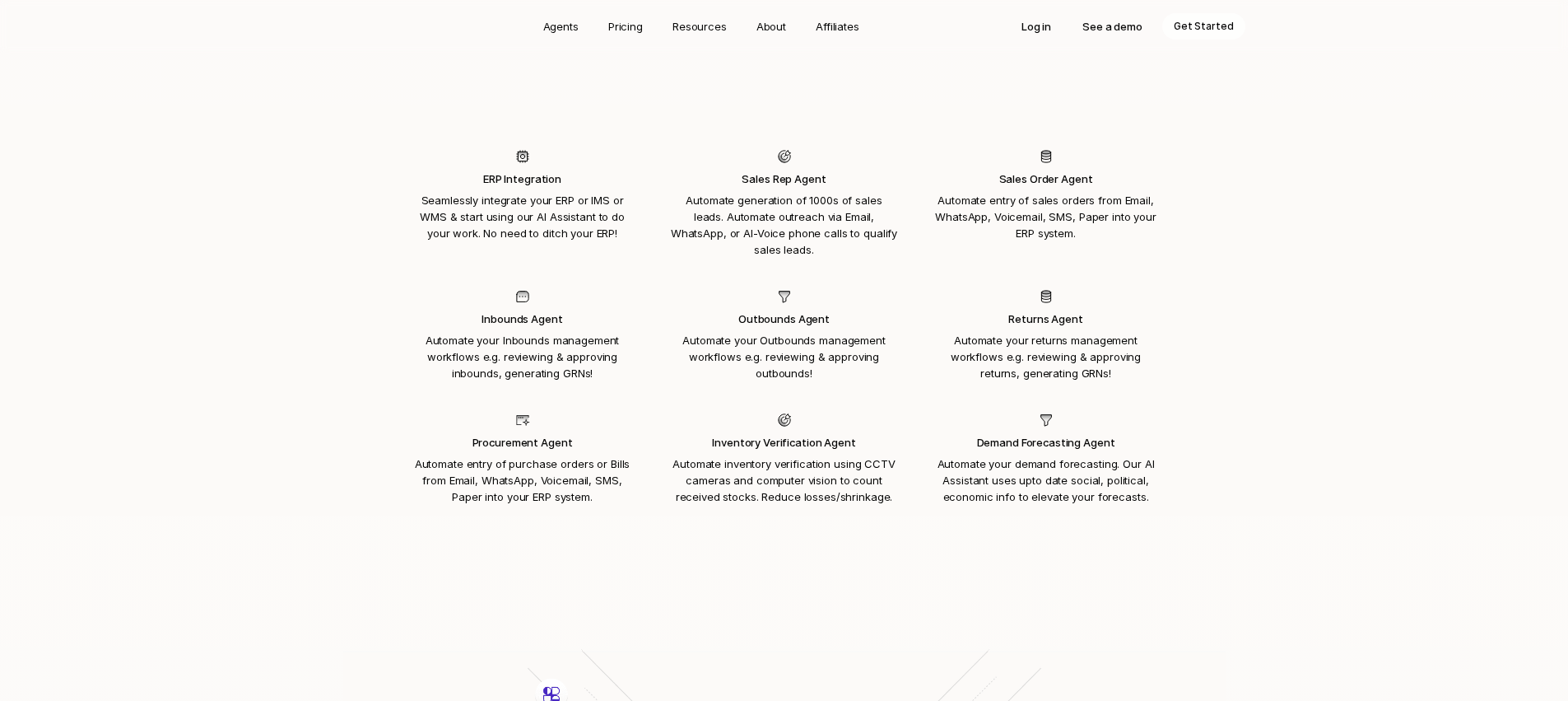
scroll to position [1173, 0]
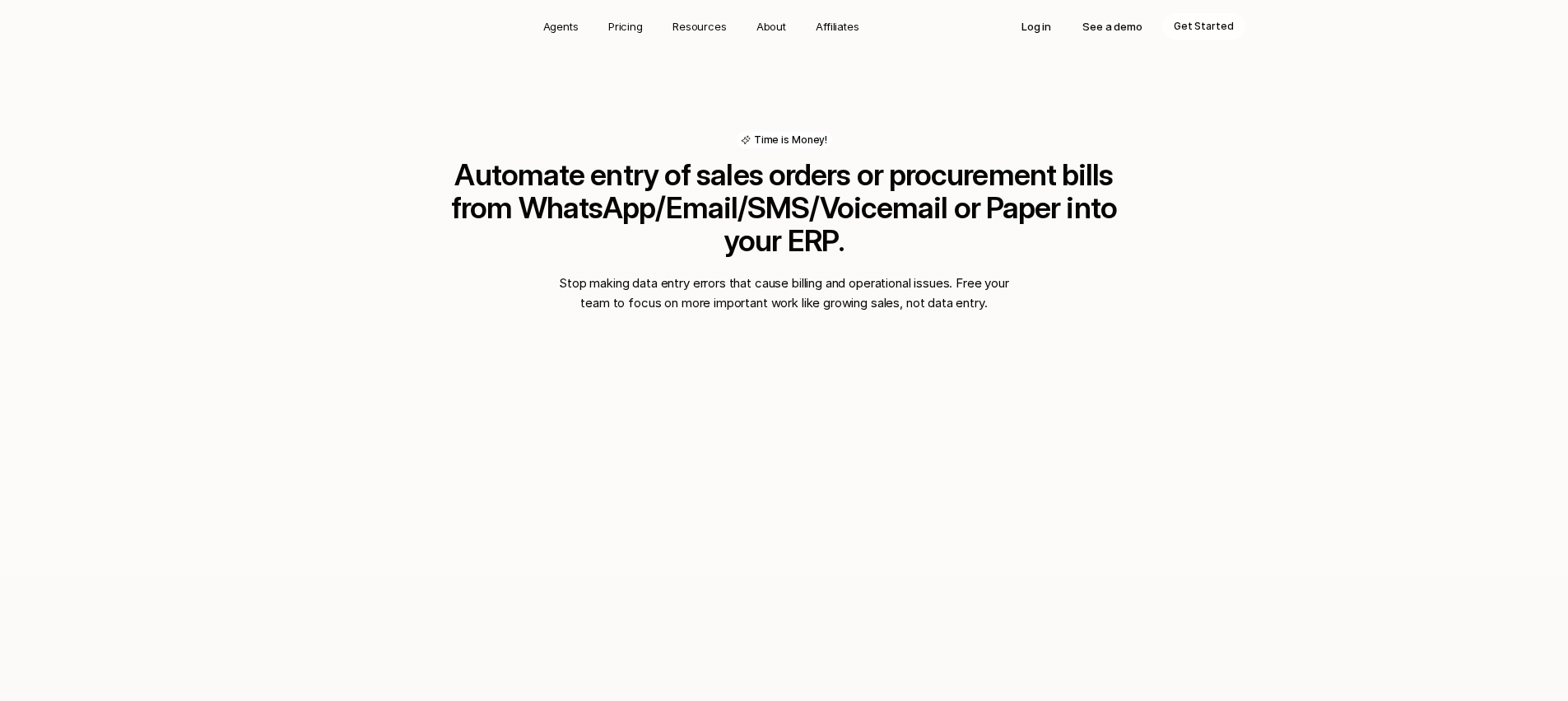
scroll to position [1106, 0]
